Goal: Check status

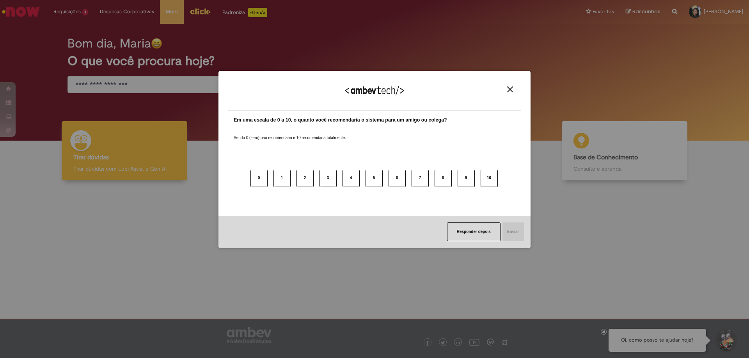
click at [511, 87] on img "Close" at bounding box center [510, 90] width 6 height 6
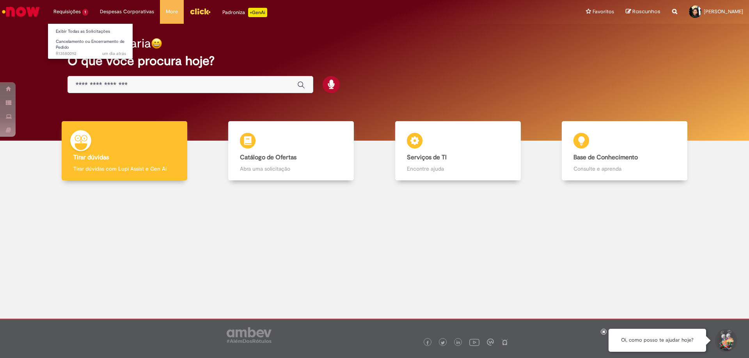
click at [69, 7] on li "Requisições 1 Exibir Todas as Solicitações Cancelamento ou Encerramento de Pedi…" at bounding box center [71, 11] width 46 height 23
click at [89, 31] on link "Exibir Todas as Solicitações" at bounding box center [91, 31] width 86 height 9
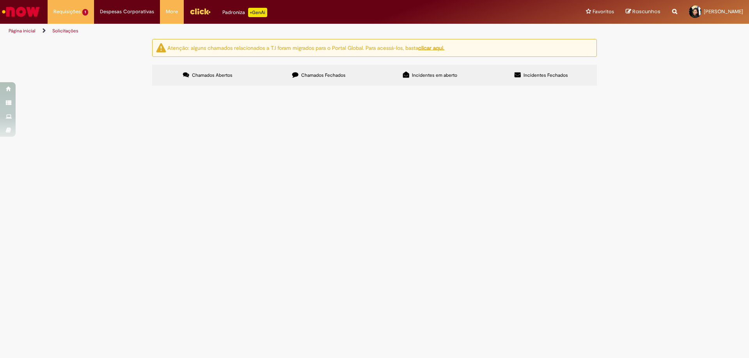
click at [0, 0] on span "R13580092" at bounding box center [0, 0] width 0 height 0
click at [0, 0] on span "Cancelamento ou Encerramento de Pedido" at bounding box center [0, 0] width 0 height 0
click at [0, 0] on span "R13580092" at bounding box center [0, 0] width 0 height 0
click at [0, 0] on td "Cancelamento ou Encerramento de Pedido" at bounding box center [0, 0] width 0 height 0
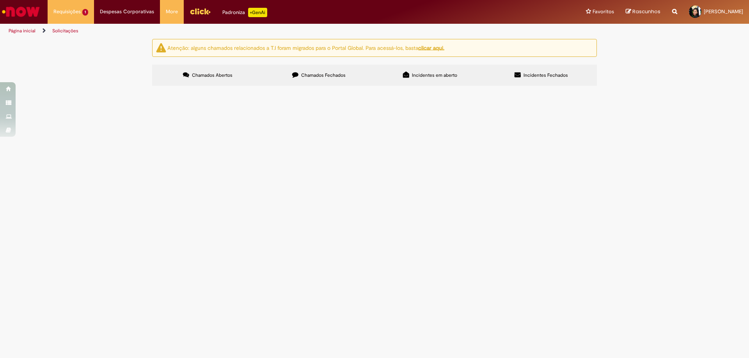
click at [0, 0] on span "Cancelamento ou Encerramento de Pedido" at bounding box center [0, 0] width 0 height 0
click at [0, 0] on span "R13580092" at bounding box center [0, 0] width 0 height 0
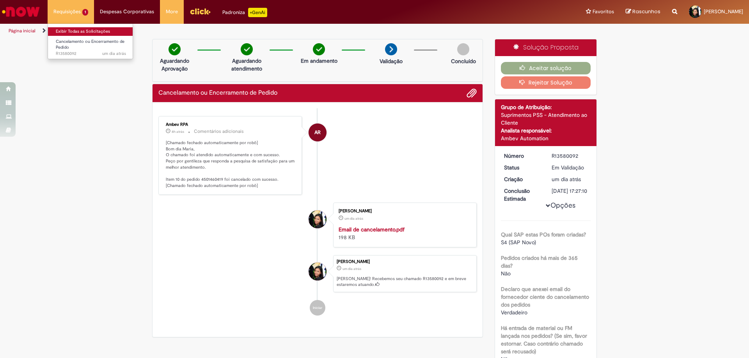
click at [86, 30] on link "Exibir Todas as Solicitações" at bounding box center [91, 31] width 86 height 9
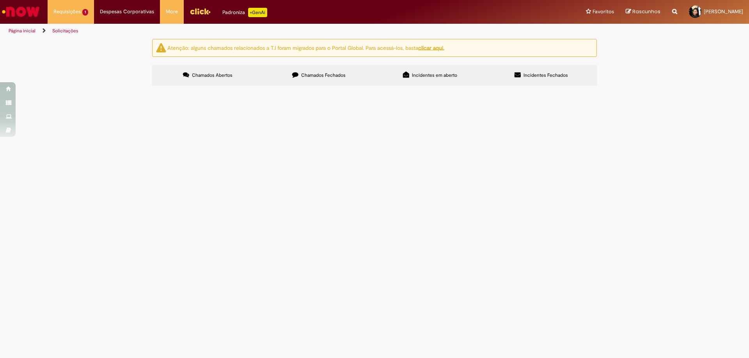
click at [337, 78] on span "Chamados Fechados" at bounding box center [323, 75] width 44 height 6
click at [0, 0] on span "R13555938" at bounding box center [0, 0] width 0 height 0
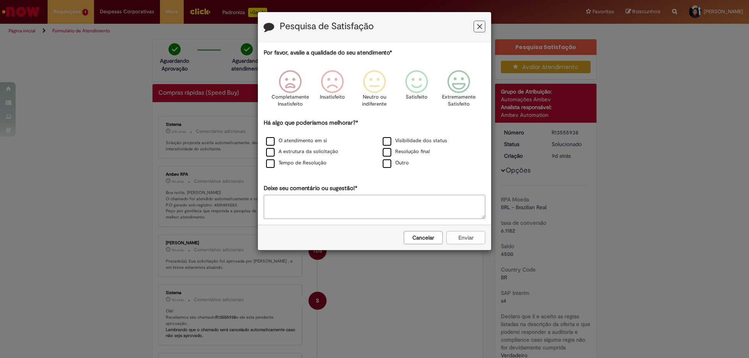
click at [479, 25] on icon "Feedback" at bounding box center [479, 27] width 5 height 8
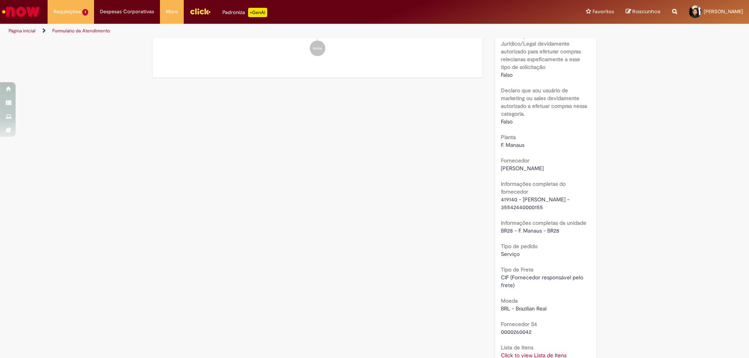
scroll to position [624, 0]
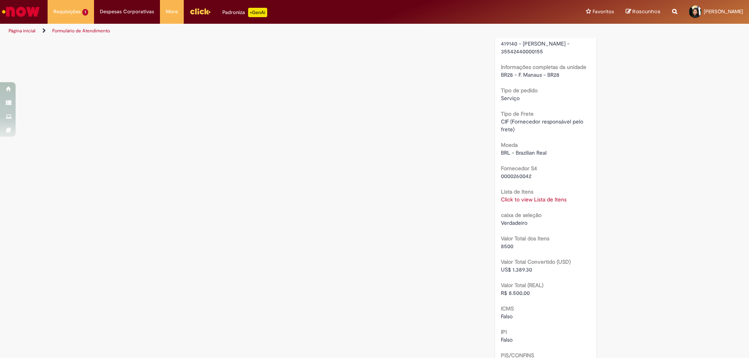
click at [516, 202] on link "Click to view Lista de Itens" at bounding box center [534, 199] width 66 height 7
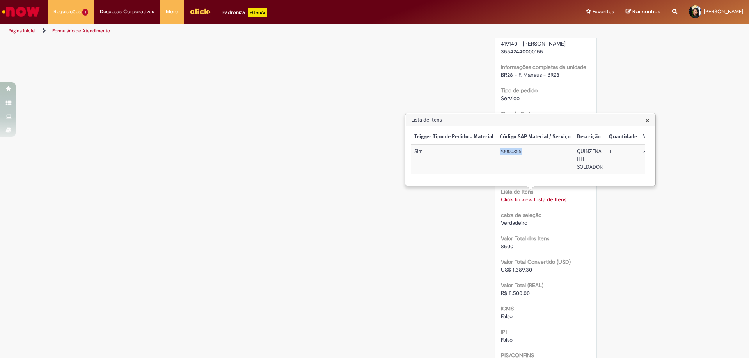
drag, startPoint x: 500, startPoint y: 152, endPoint x: 530, endPoint y: 154, distance: 30.1
click at [530, 154] on td "70000355" at bounding box center [534, 159] width 77 height 30
copy td "70000355"
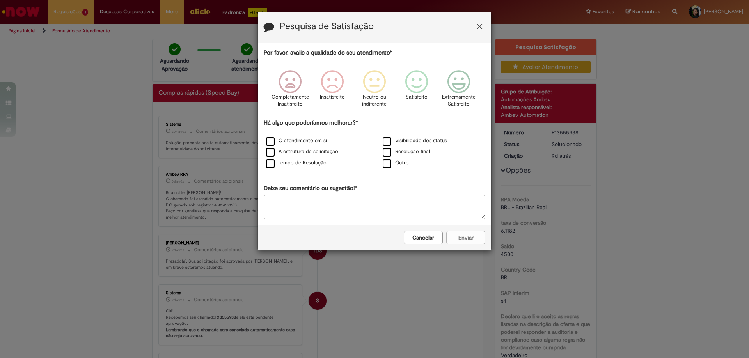
click at [475, 27] on button "Feedback" at bounding box center [479, 27] width 12 height 12
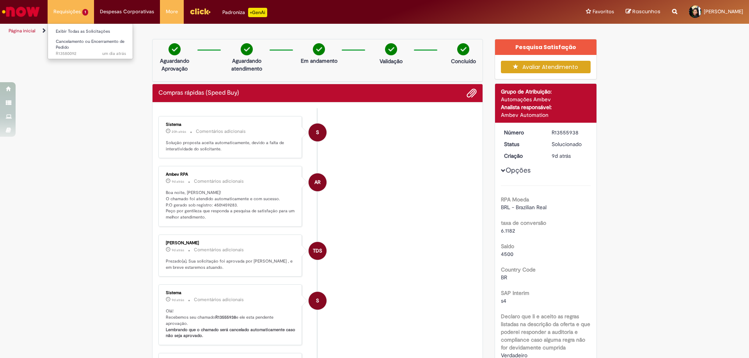
click at [83, 12] on li "Requisições 1 Exibir Todas as Solicitações Cancelamento ou Encerramento de Pedi…" at bounding box center [71, 11] width 46 height 23
click at [77, 44] on link "Cancelamento ou Encerramento de Pedido um dia atrás um dia atrás R13580092" at bounding box center [91, 45] width 86 height 17
